Goal: Transaction & Acquisition: Purchase product/service

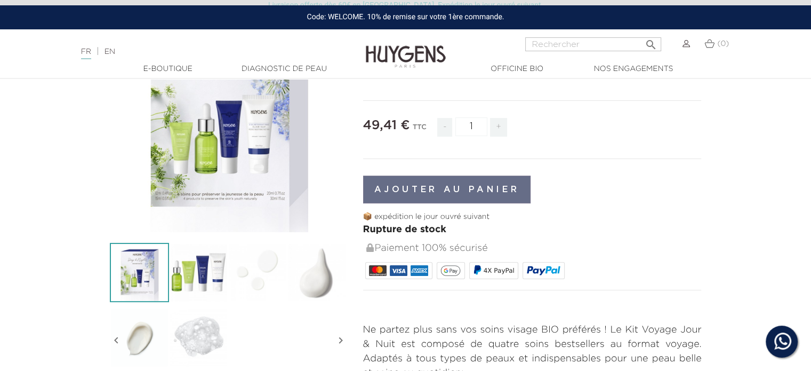
scroll to position [267, 0]
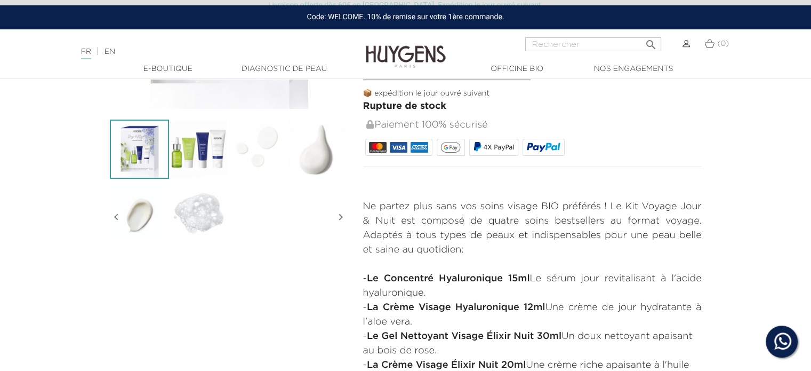
click at [195, 147] on img at bounding box center [198, 148] width 59 height 59
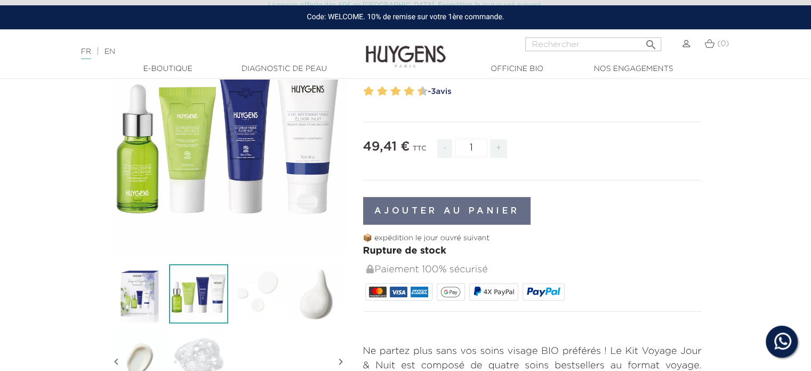
scroll to position [0, 0]
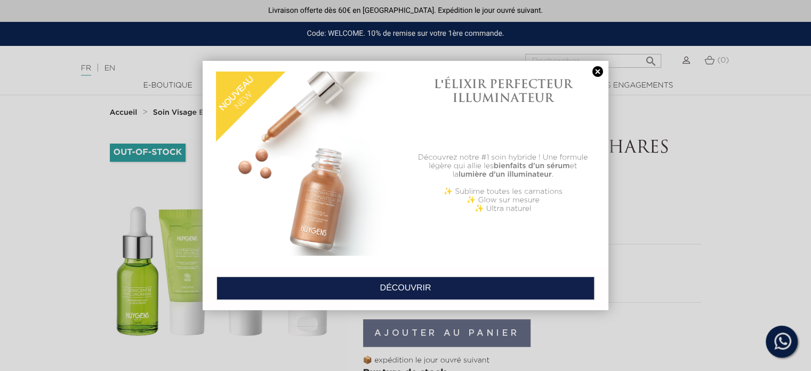
click at [599, 70] on link at bounding box center [597, 71] width 15 height 11
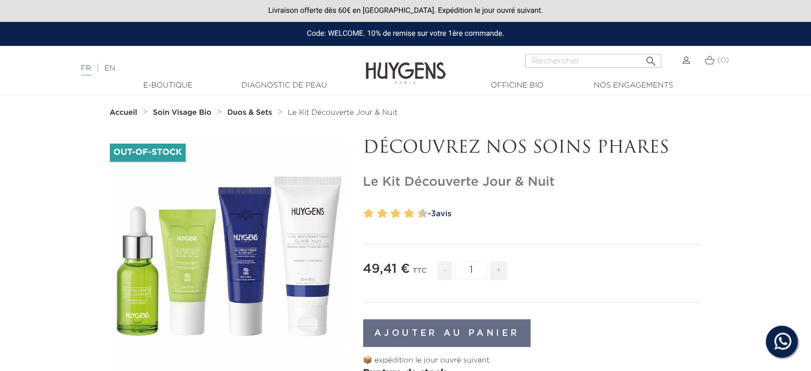
drag, startPoint x: 364, startPoint y: 182, endPoint x: 481, endPoint y: 182, distance: 116.8
click at [481, 182] on h1 "Le Kit Découverte Jour & Nuit" at bounding box center [532, 181] width 339 height 15
copy h1 "Le Kit Découverte"
click at [542, 65] on input "Rechercher" at bounding box center [593, 61] width 136 height 14
paste input "Le Kit Découverte"
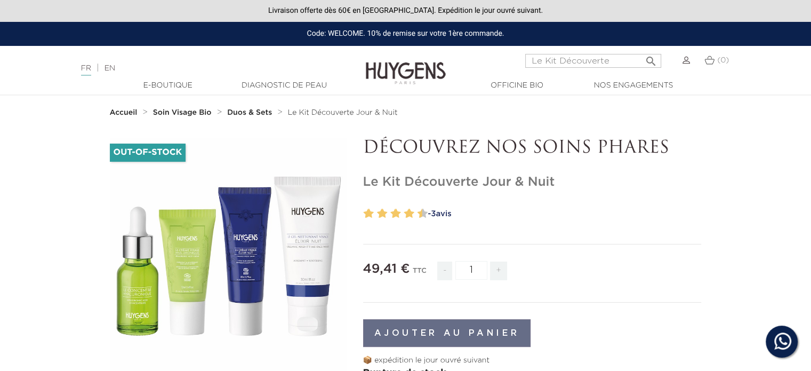
type input "Le Kit Découverte"
click at [641, 51] on button " Rechercher" at bounding box center [650, 58] width 19 height 14
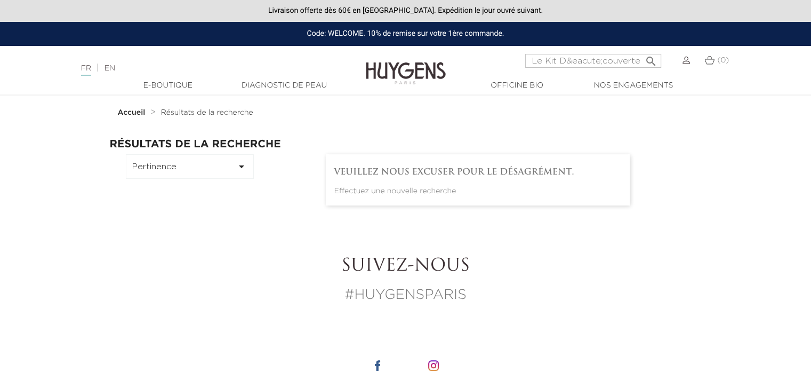
drag, startPoint x: 636, startPoint y: 59, endPoint x: 502, endPoint y: 55, distance: 133.9
click at [502, 55] on div "Le Kit D&eacute;couverte  Rechercher (0)" at bounding box center [608, 67] width 270 height 26
click at [572, 61] on input "Le Kit D&eacute;couverte" at bounding box center [593, 61] width 136 height 14
drag, startPoint x: 637, startPoint y: 61, endPoint x: 556, endPoint y: 65, distance: 81.2
click at [556, 65] on input "Le Kit D&eacute;couverte" at bounding box center [593, 61] width 136 height 14
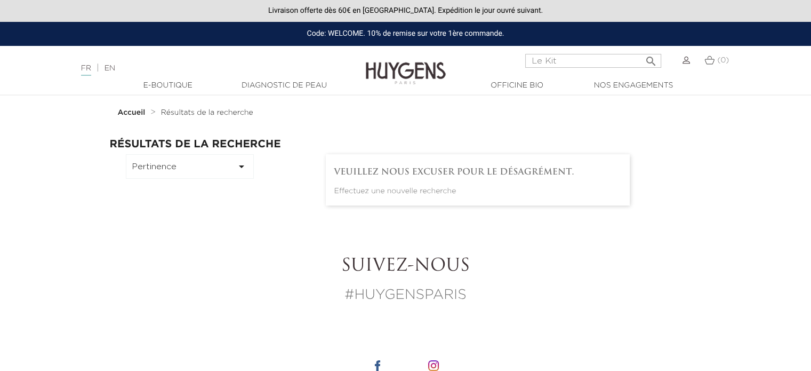
type input "Le Kit"
click at [641, 51] on button " Rechercher" at bounding box center [650, 58] width 19 height 14
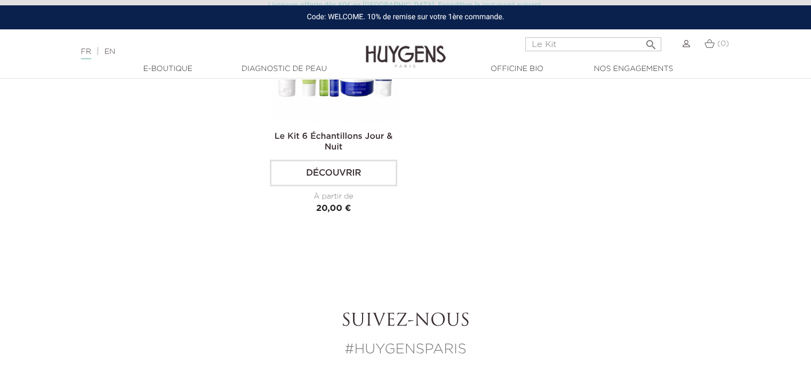
scroll to position [107, 0]
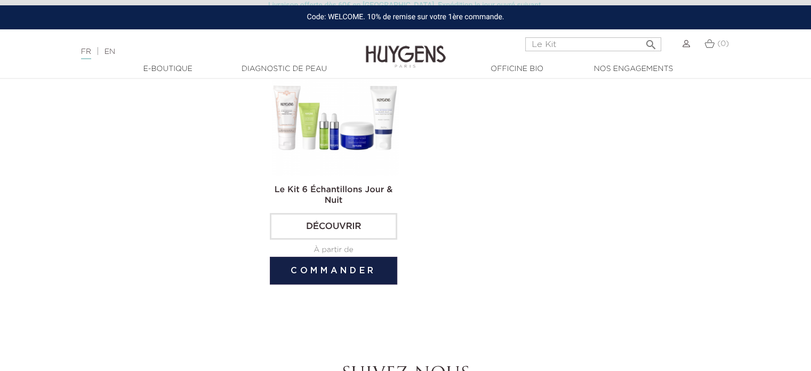
click at [353, 142] on img at bounding box center [336, 111] width 128 height 128
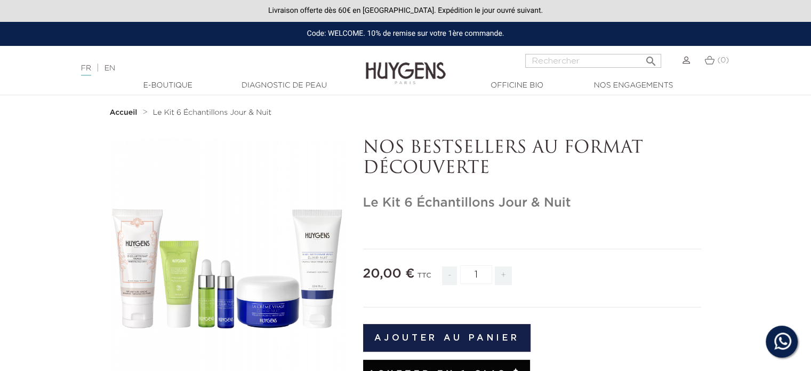
click at [217, 250] on icon "" at bounding box center [228, 256] width 53 height 53
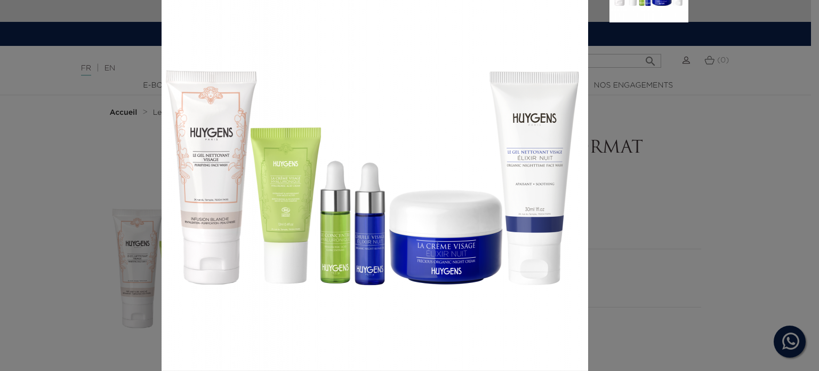
scroll to position [115, 0]
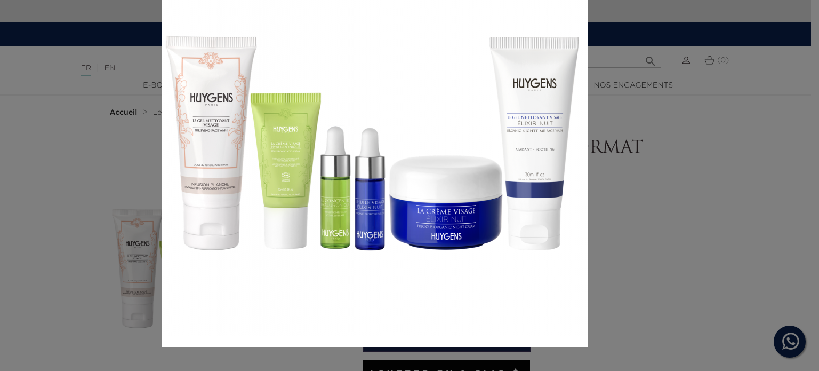
click at [711, 265] on div at bounding box center [409, 185] width 819 height 371
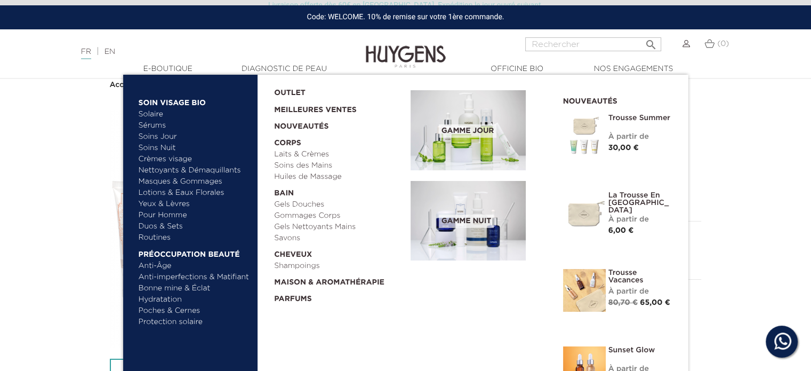
scroll to position [53, 0]
click at [160, 264] on link "Anti-Âge" at bounding box center [194, 265] width 111 height 11
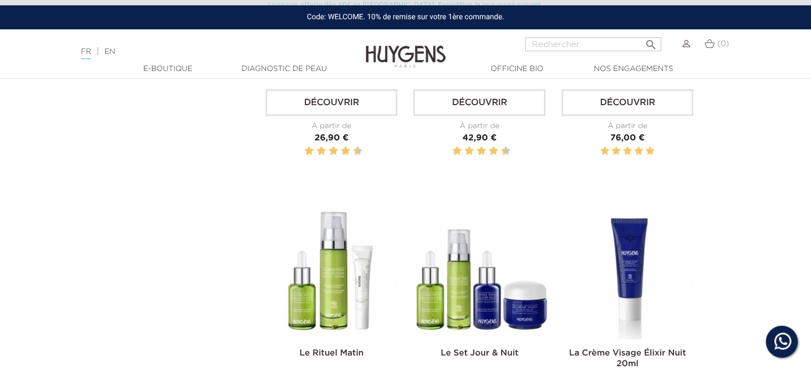
scroll to position [907, 0]
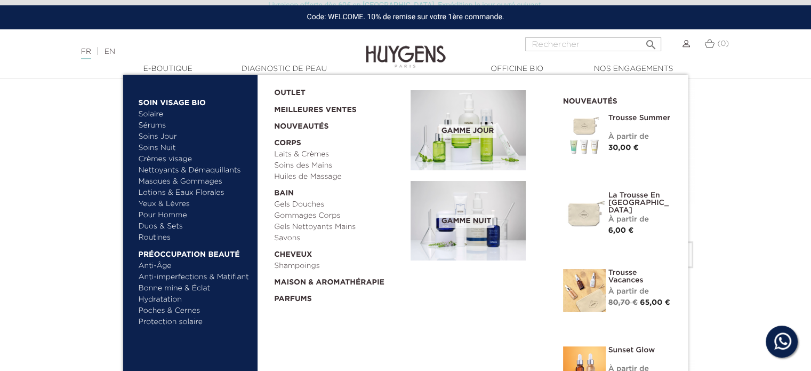
click at [220, 275] on link "Anti-imperfections & Matifiant" at bounding box center [194, 276] width 111 height 11
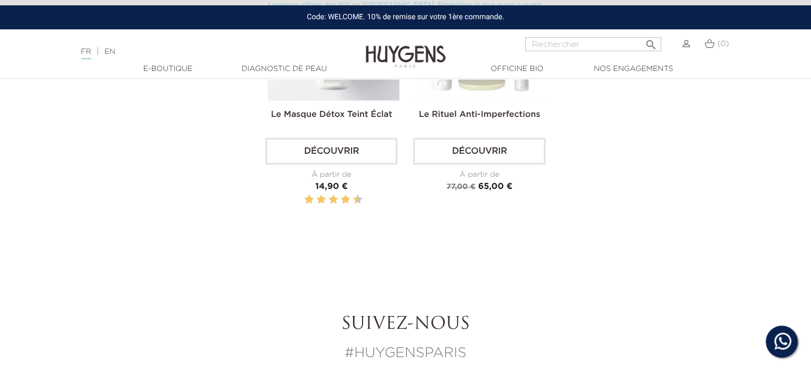
scroll to position [1333, 0]
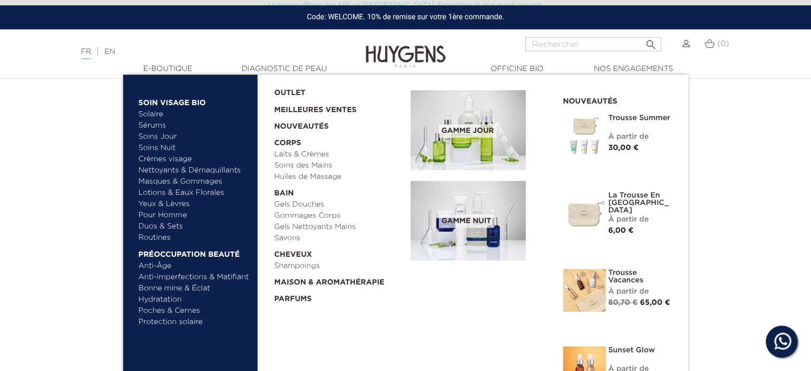
click at [162, 298] on link "Hydratation" at bounding box center [194, 299] width 111 height 11
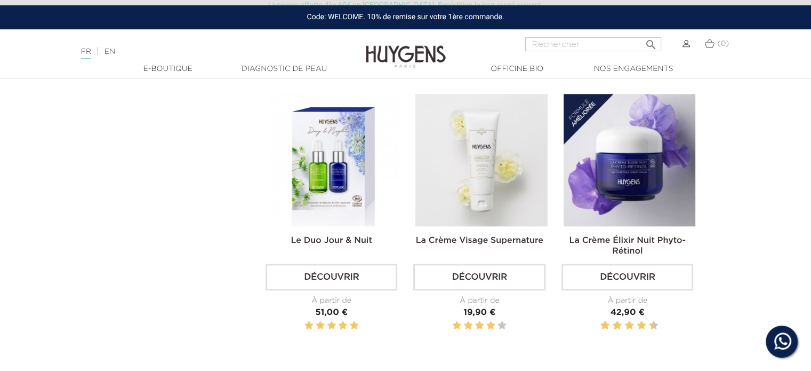
scroll to position [907, 0]
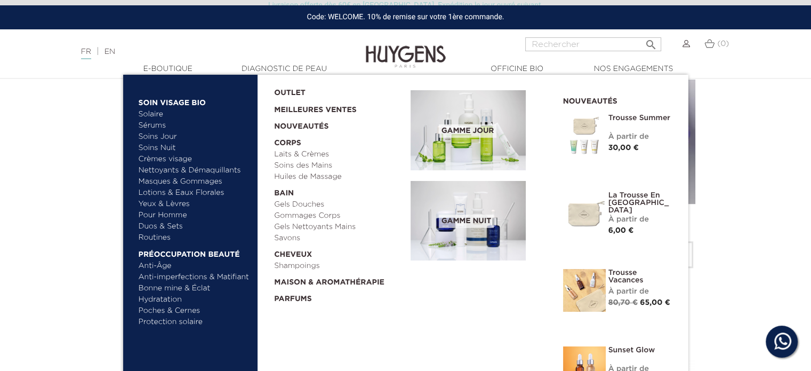
click at [162, 235] on link "Routines" at bounding box center [194, 237] width 111 height 11
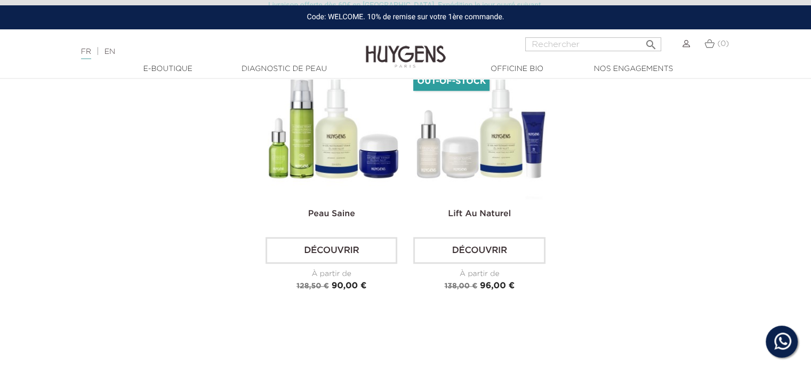
scroll to position [907, 0]
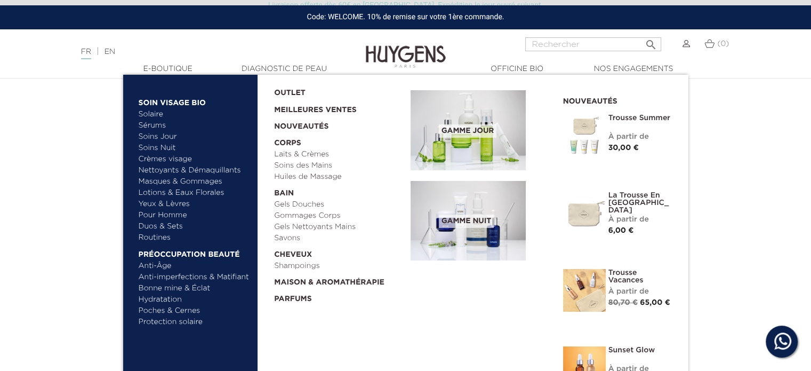
click at [167, 158] on link "Crèmes visage" at bounding box center [194, 159] width 111 height 11
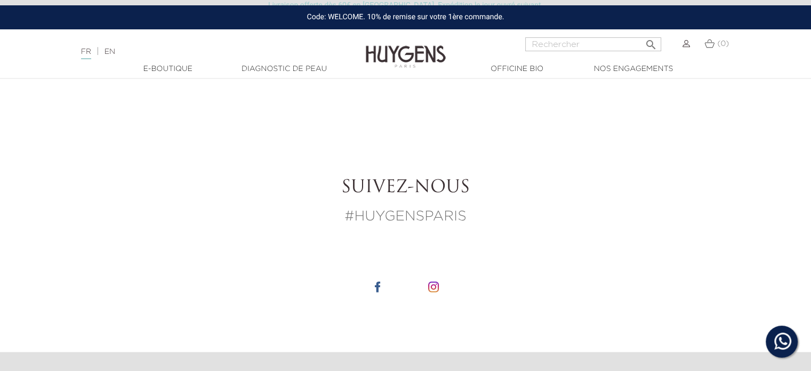
scroll to position [1973, 0]
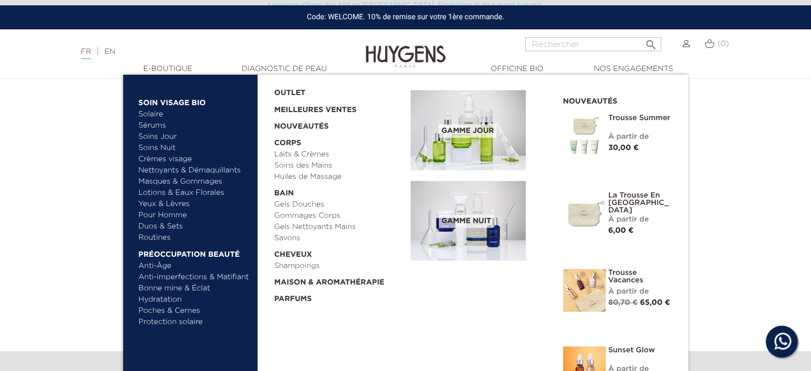
click at [166, 179] on link "Masques & Gommages" at bounding box center [194, 181] width 111 height 11
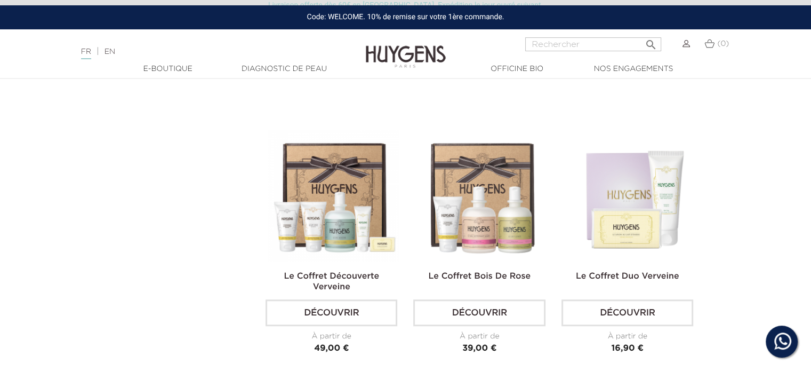
scroll to position [373, 0]
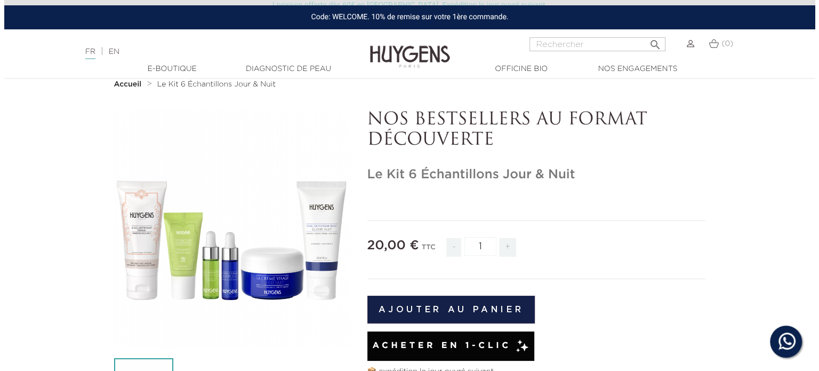
scroll to position [53, 0]
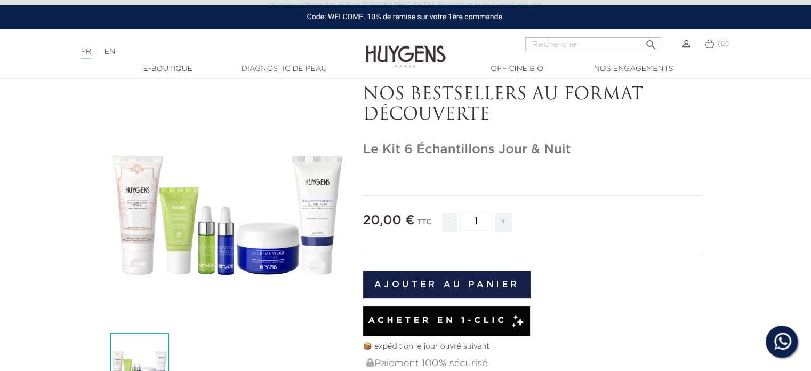
click at [221, 200] on icon "" at bounding box center [228, 203] width 53 height 53
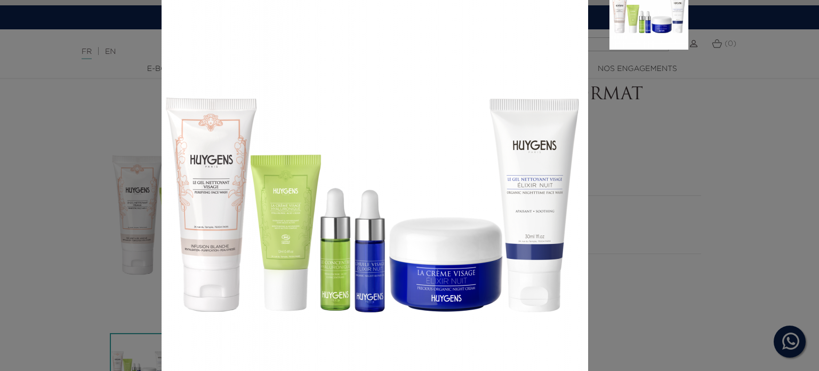
click at [645, 286] on aside at bounding box center [638, 190] width 100 height 438
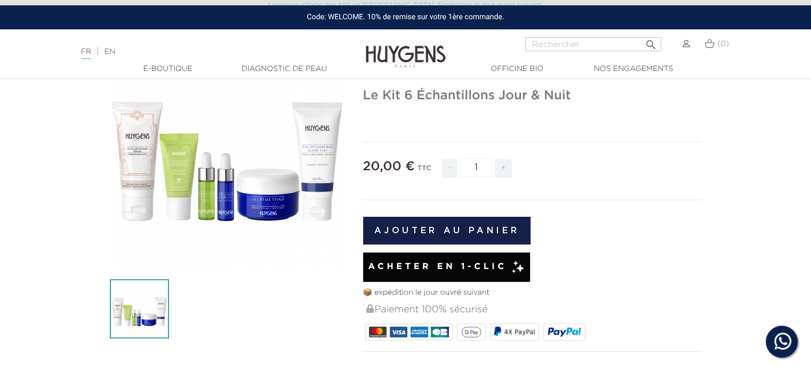
scroll to position [107, 0]
click at [502, 166] on span "+" at bounding box center [503, 168] width 17 height 19
type input "2"
click at [429, 119] on div "NOS BESTSELLERS AU FORMAT DÉCOUVERTE Le Kit 6 Échantillons Jour & Nuit" at bounding box center [532, 214] width 355 height 367
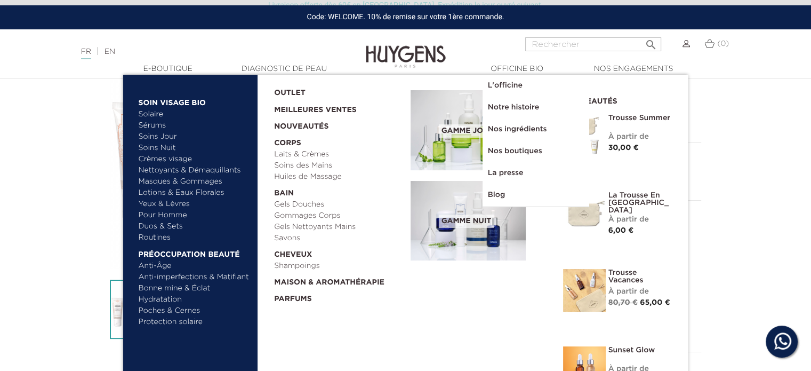
click at [303, 107] on link "Meilleures Ventes" at bounding box center [333, 107] width 119 height 17
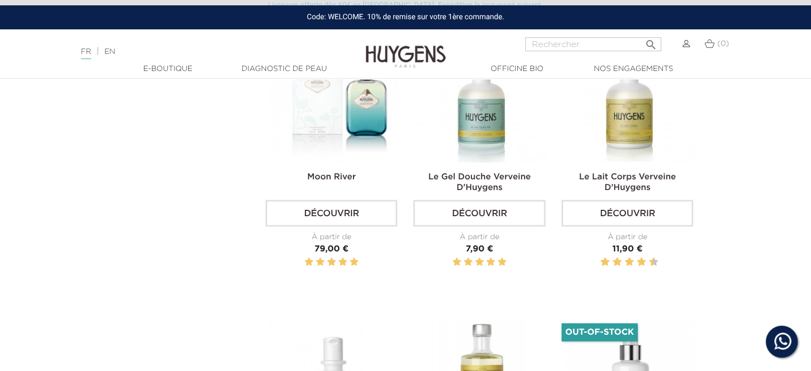
scroll to position [1973, 0]
